Goal: Task Accomplishment & Management: Use online tool/utility

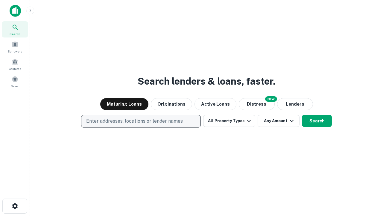
click at [141, 121] on p "Enter addresses, locations or lender names" at bounding box center [134, 120] width 97 height 7
type input "**********"
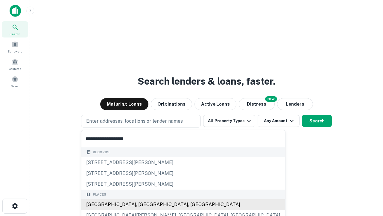
click at [143, 204] on div "Santa Monica, CA, USA" at bounding box center [183, 204] width 204 height 11
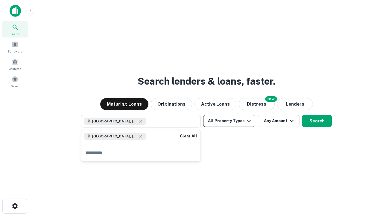
click at [229, 121] on button "All Property Types" at bounding box center [229, 121] width 52 height 12
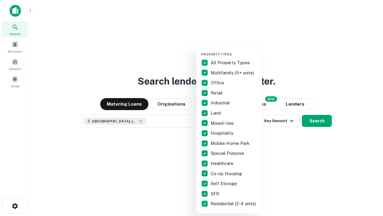
click at [234, 50] on button "button" at bounding box center [234, 50] width 66 height 0
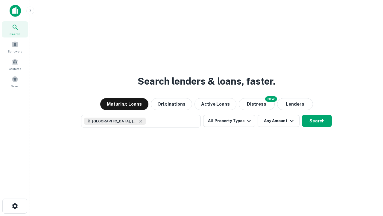
scroll to position [10, 0]
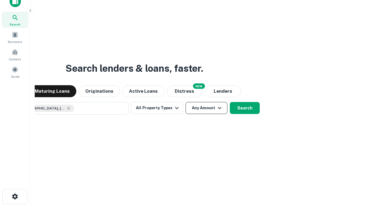
click at [186, 102] on button "Any Amount" at bounding box center [207, 108] width 42 height 12
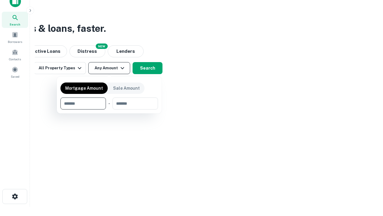
type input "*******"
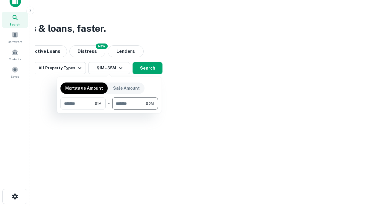
type input "*******"
click at [109, 109] on button "button" at bounding box center [110, 109] width 98 height 0
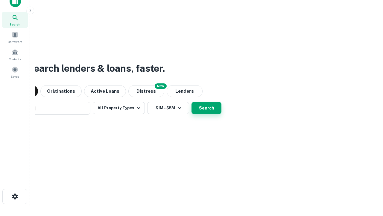
click at [192, 102] on button "Search" at bounding box center [207, 108] width 30 height 12
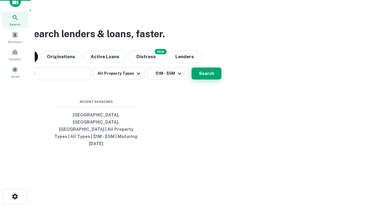
scroll to position [16, 170]
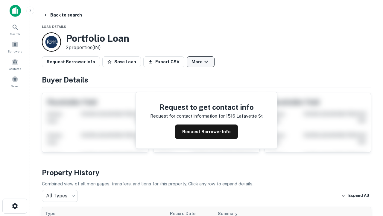
click at [201, 62] on button "More" at bounding box center [201, 61] width 28 height 11
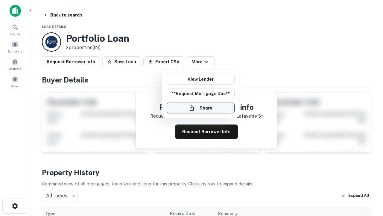
click at [201, 108] on button "Share" at bounding box center [201, 107] width 68 height 11
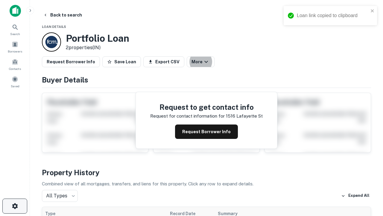
click at [15, 206] on icon "button" at bounding box center [14, 205] width 7 height 7
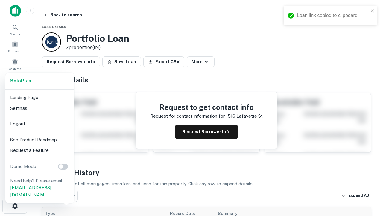
click at [40, 123] on li "Logout" at bounding box center [40, 123] width 64 height 11
